Goal: Find specific page/section: Find specific page/section

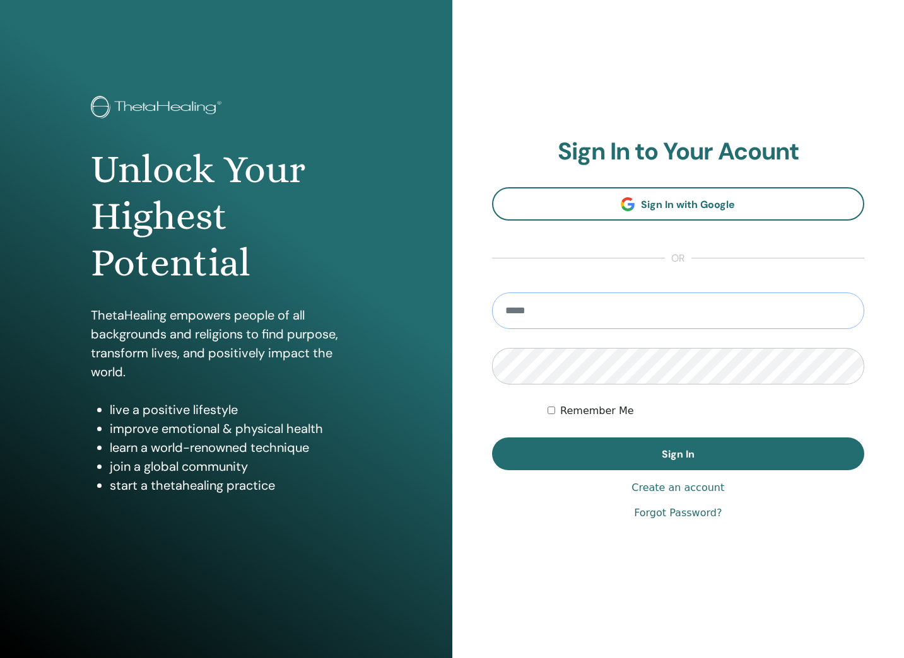
type input "**********"
click at [677, 454] on button "Sign In" at bounding box center [678, 454] width 373 height 33
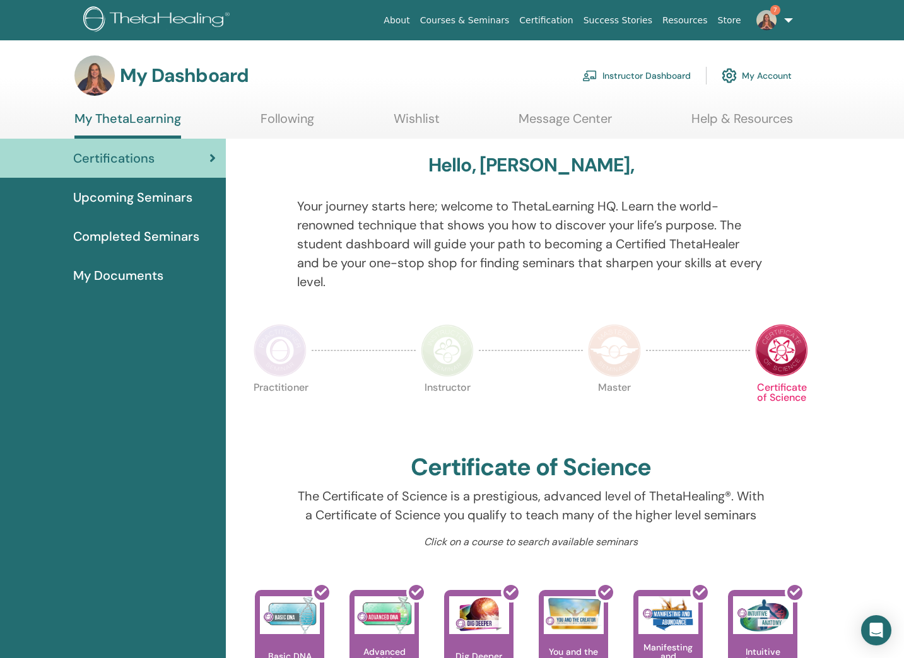
click at [646, 75] on link "Instructor Dashboard" at bounding box center [636, 76] width 108 height 28
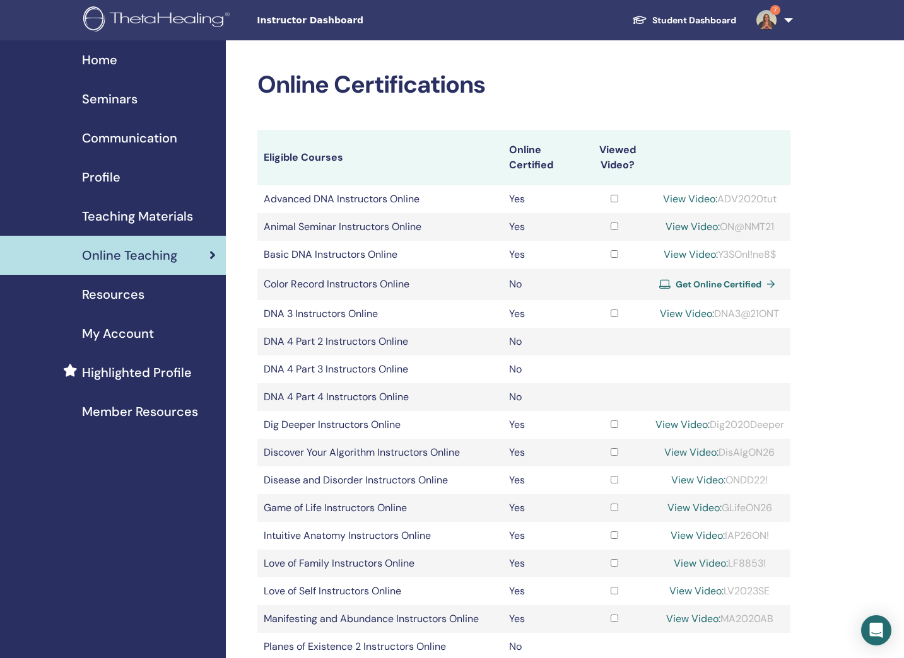
click at [121, 223] on span "Teaching Materials" at bounding box center [137, 216] width 111 height 19
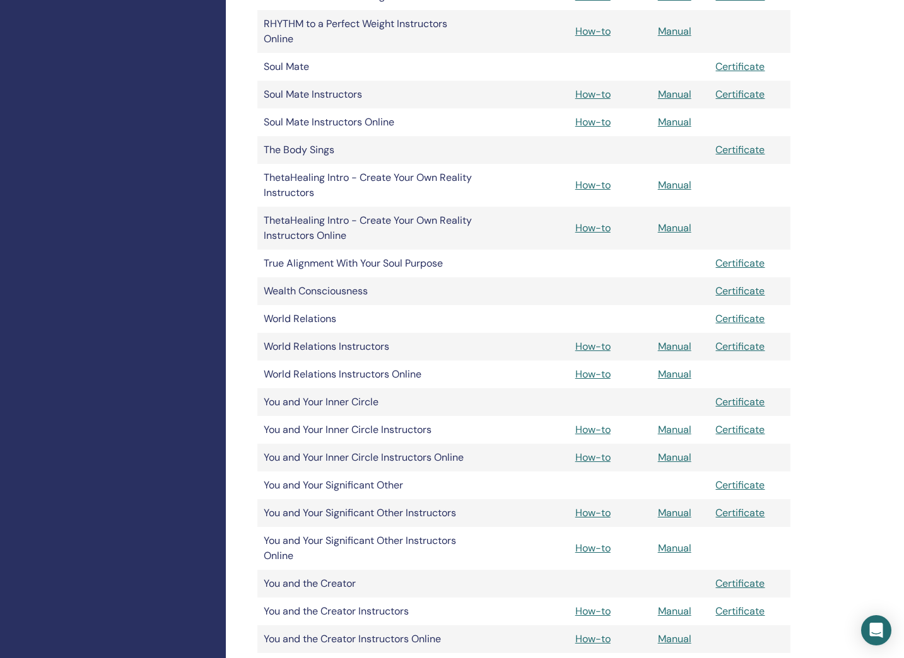
scroll to position [2294, 0]
click at [598, 186] on link "How-to" at bounding box center [592, 184] width 35 height 13
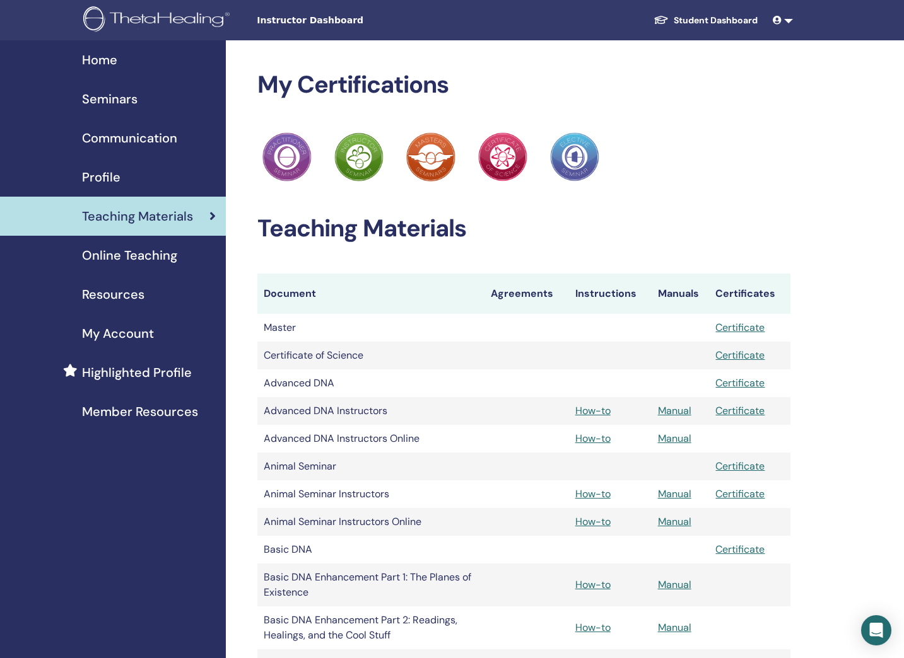
scroll to position [2294, 0]
